Goal: Navigation & Orientation: Find specific page/section

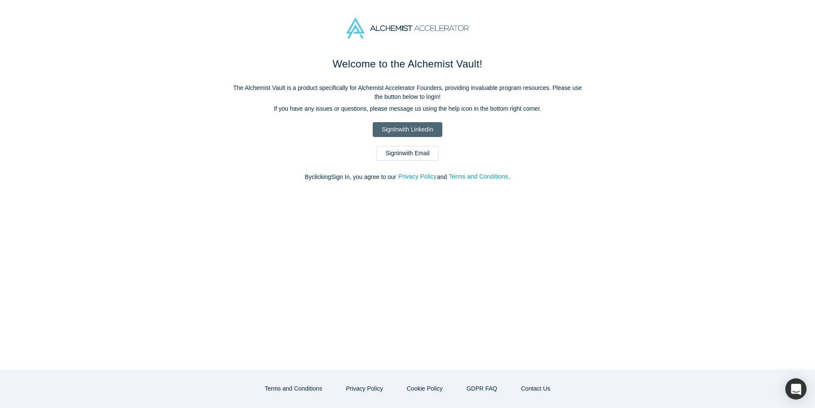
click at [407, 129] on link "Sign In with LinkedIn" at bounding box center [407, 129] width 69 height 15
